Goal: Task Accomplishment & Management: Use online tool/utility

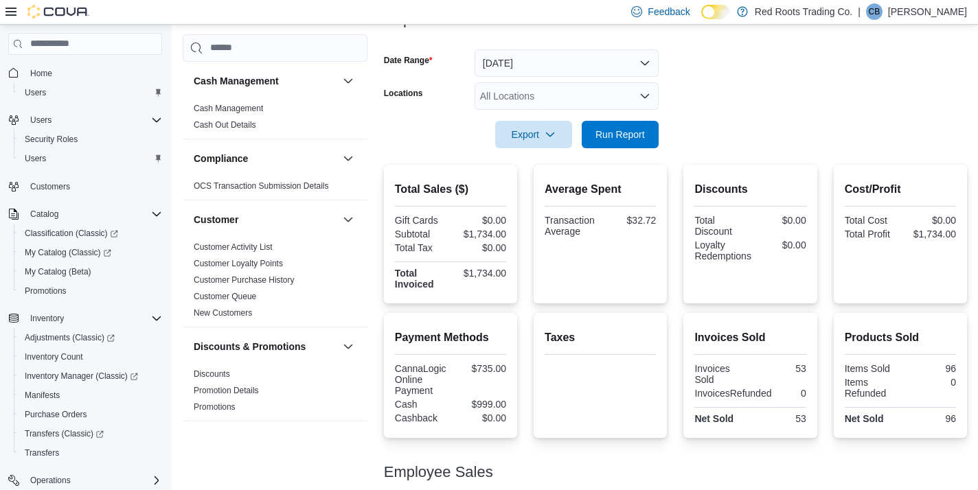
scroll to position [193, 0]
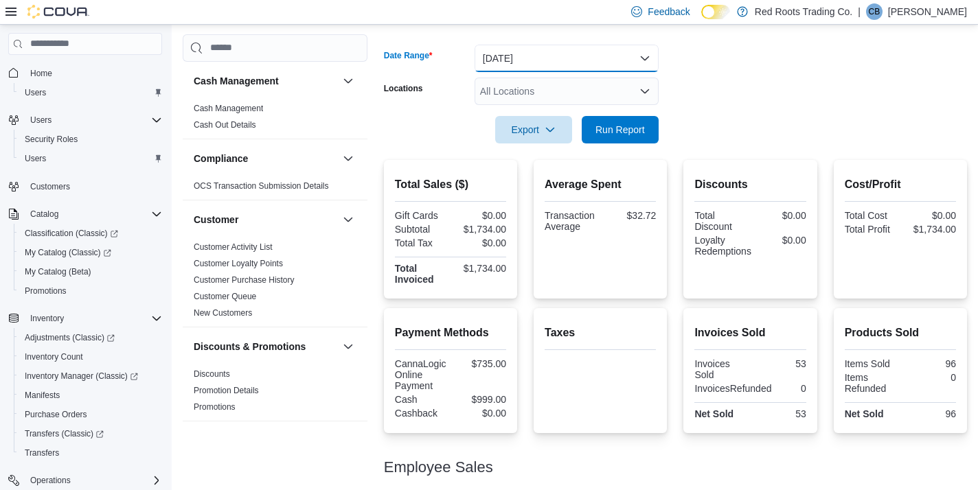
click at [527, 49] on button "[DATE]" at bounding box center [567, 58] width 184 height 27
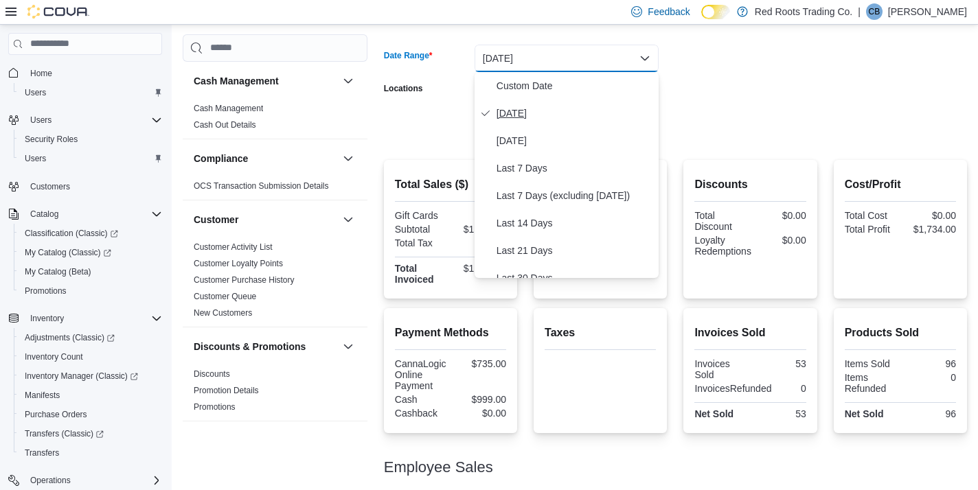
click at [518, 107] on span "[DATE]" at bounding box center [575, 113] width 157 height 16
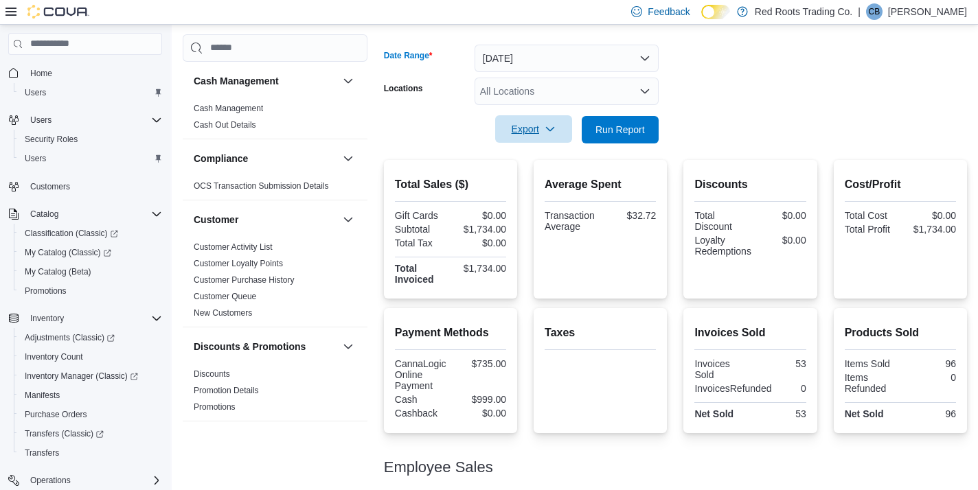
click at [532, 127] on span "Export" at bounding box center [533, 128] width 60 height 27
drag, startPoint x: 727, startPoint y: 128, endPoint x: 612, endPoint y: 131, distance: 115.4
click at [727, 128] on form "Date Range [DATE] Locations All Locations Export Run Report" at bounding box center [675, 85] width 583 height 115
click at [590, 130] on span "Run Report" at bounding box center [620, 128] width 60 height 27
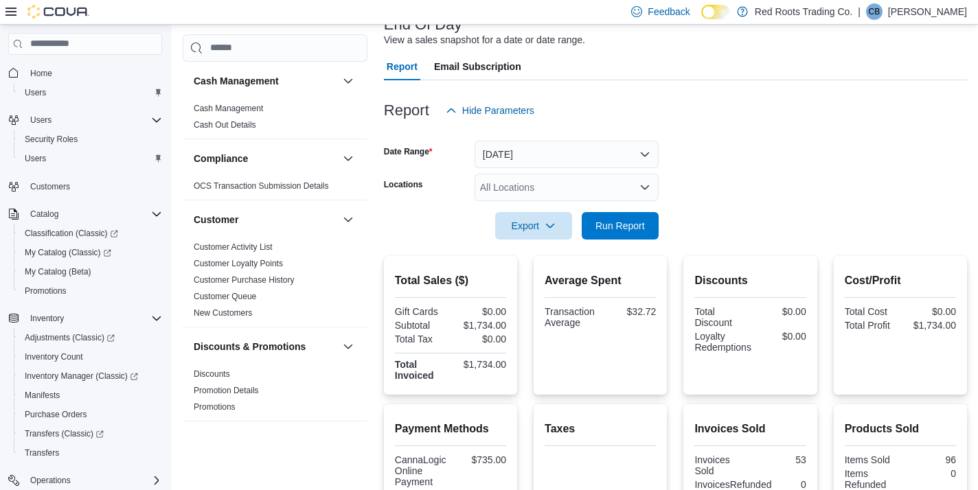
scroll to position [0, 0]
